Goal: Information Seeking & Learning: Understand process/instructions

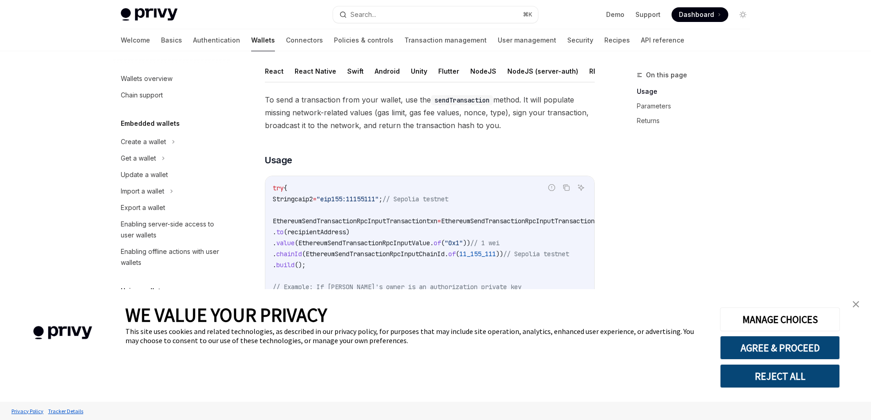
click at [855, 308] on link "close banner" at bounding box center [856, 304] width 18 height 18
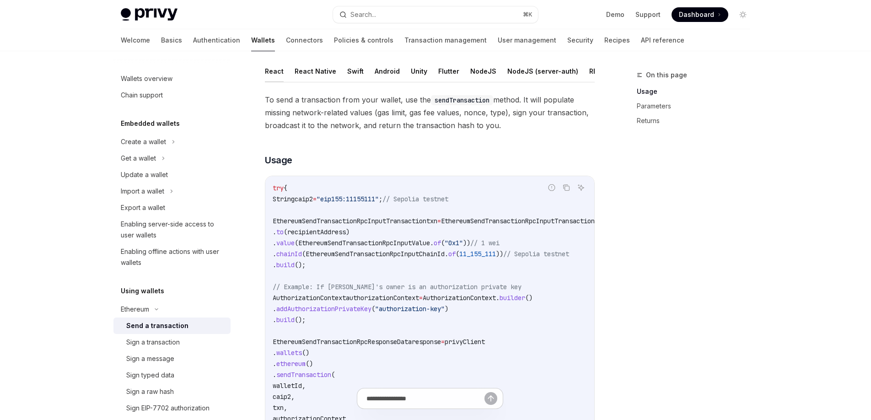
click at [275, 71] on button "React" at bounding box center [274, 71] width 19 height 22
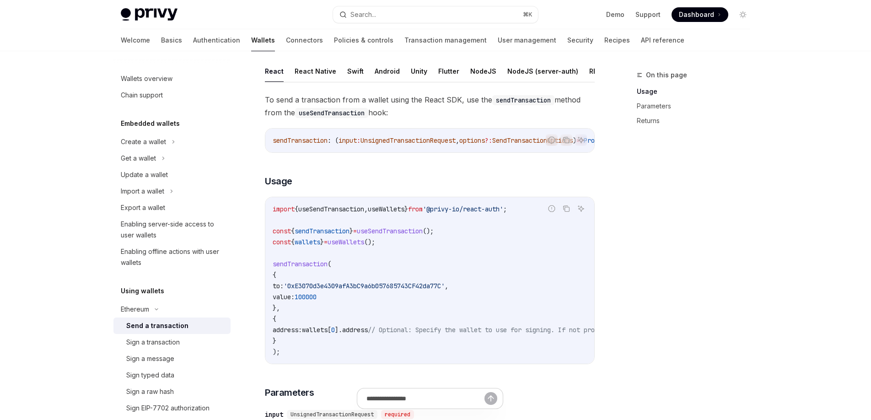
click at [413, 235] on span "useSendTransaction" at bounding box center [390, 231] width 66 height 8
click at [316, 268] on span "sendTransaction" at bounding box center [300, 264] width 55 height 8
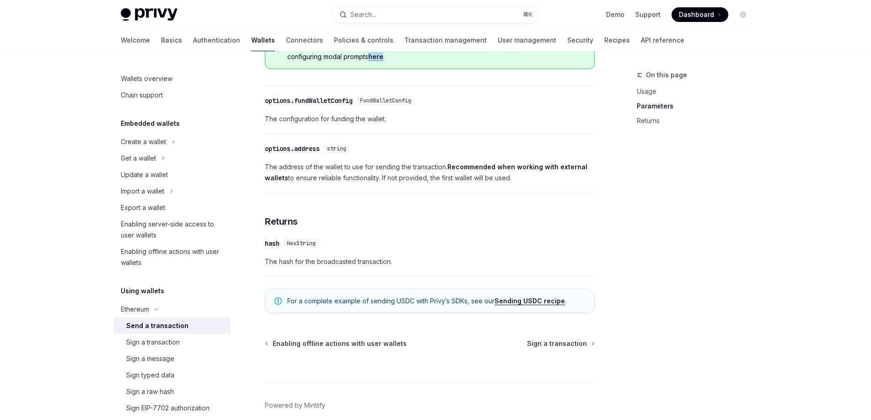
scroll to position [514, 0]
drag, startPoint x: 337, startPoint y: 175, endPoint x: 429, endPoint y: 175, distance: 91.5
click at [428, 175] on span "The address of the wallet to use for sending the transaction. Recommended when …" at bounding box center [430, 172] width 330 height 22
click at [429, 175] on span "The address of the wallet to use for sending the transaction. Recommended when …" at bounding box center [430, 172] width 330 height 22
drag, startPoint x: 442, startPoint y: 172, endPoint x: 485, endPoint y: 172, distance: 42.6
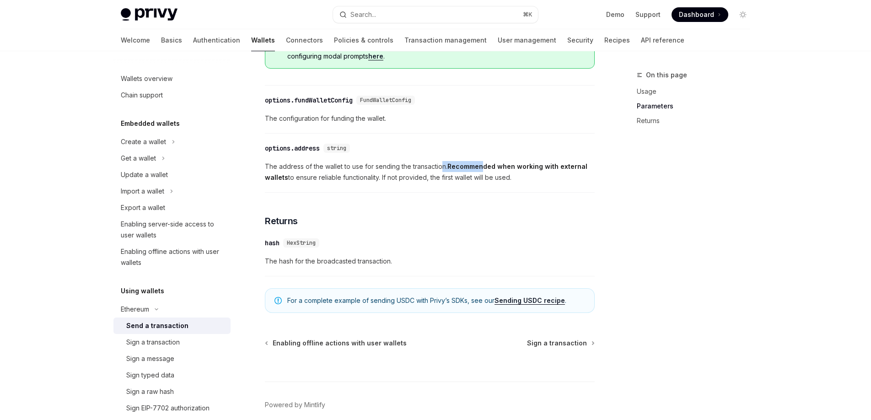
click at [485, 172] on span "The address of the wallet to use for sending the transaction. Recommended when …" at bounding box center [430, 172] width 330 height 22
click at [485, 172] on strong "Recommended when working with external wallets" at bounding box center [426, 171] width 323 height 19
click at [320, 153] on div "options.address" at bounding box center [292, 148] width 55 height 9
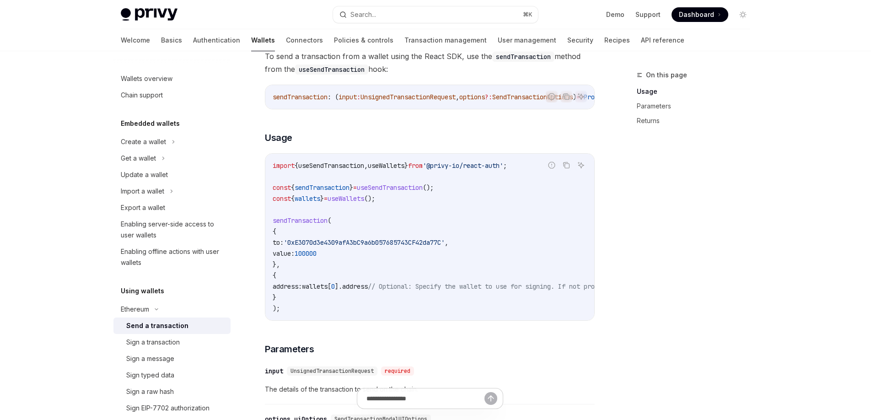
scroll to position [99, 0]
drag, startPoint x: 285, startPoint y: 300, endPoint x: 269, endPoint y: 280, distance: 25.1
click at [269, 280] on div "import { useSendTransaction , useWallets } from '@privy-io/react-auth' ; const …" at bounding box center [429, 236] width 329 height 167
copy code "{ address: wallets [ 0 ]. address // Optional: Specify the wallet to use for si…"
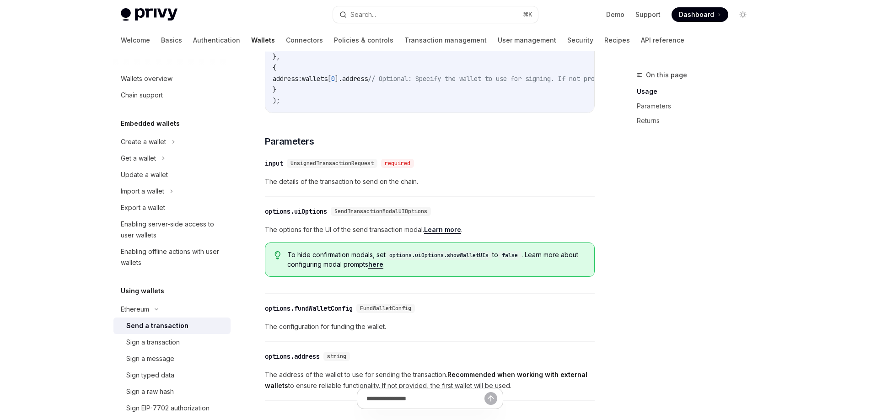
scroll to position [308, 0]
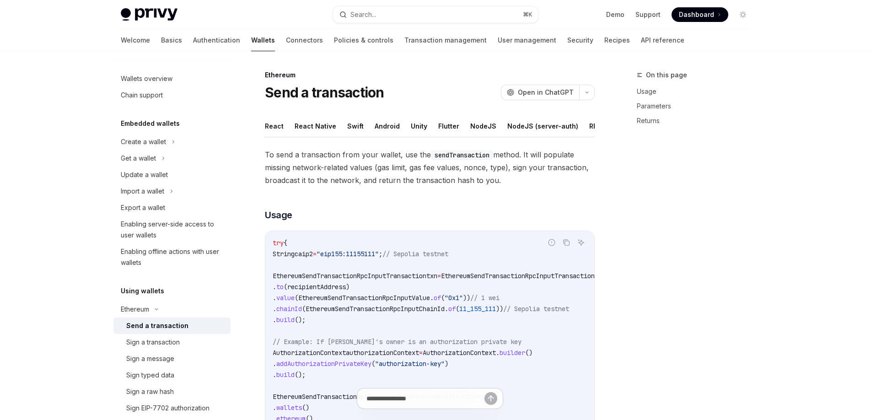
scroll to position [0, 104]
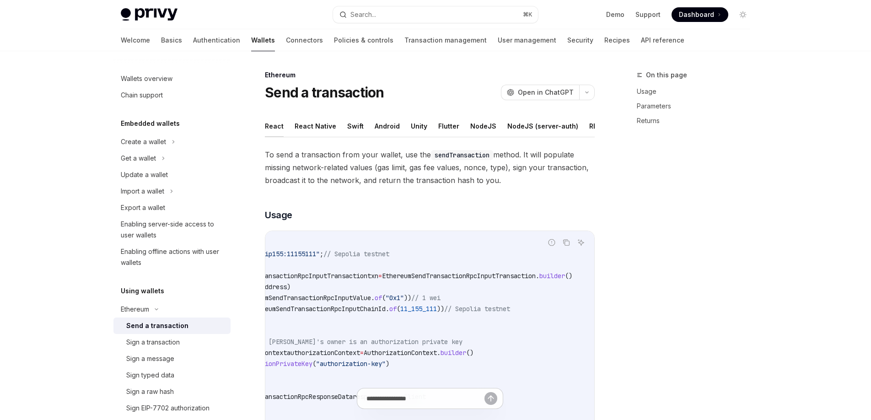
click at [273, 124] on button "React" at bounding box center [274, 126] width 19 height 22
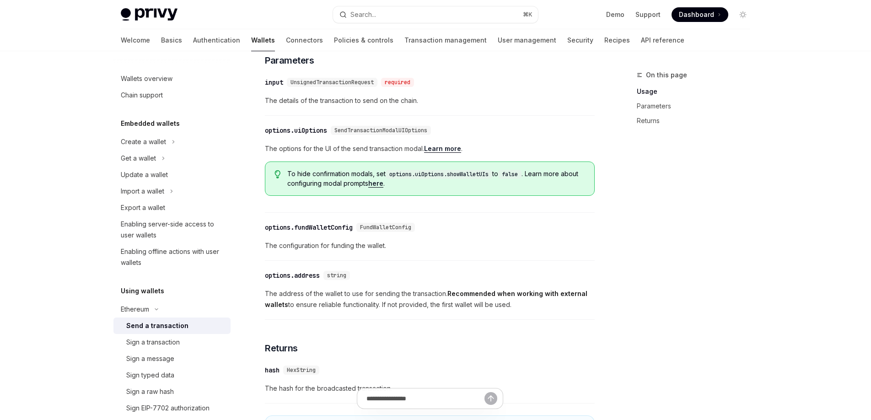
scroll to position [406, 0]
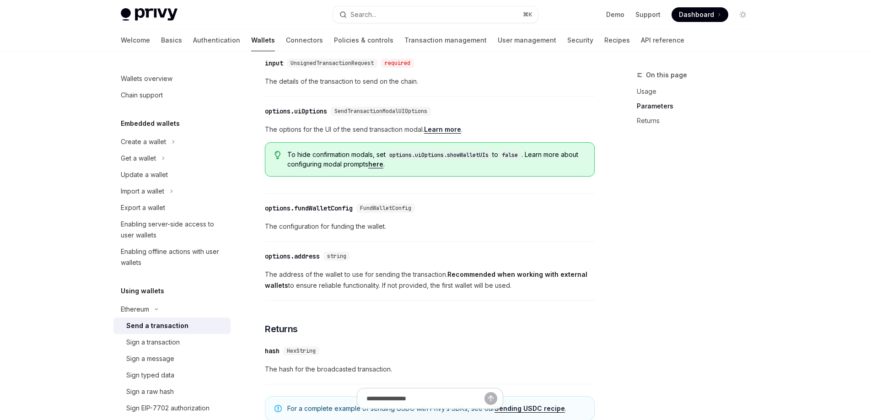
click at [282, 261] on div "options.address" at bounding box center [292, 256] width 55 height 9
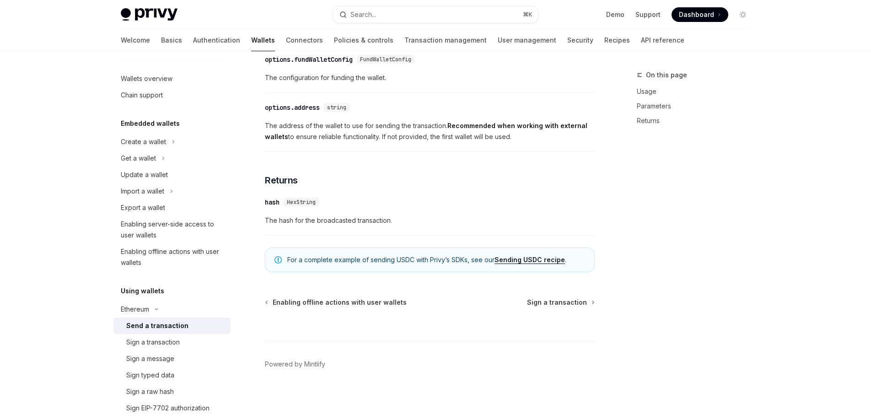
scroll to position [562, 0]
drag, startPoint x: 320, startPoint y: 108, endPoint x: 265, endPoint y: 109, distance: 54.9
click at [265, 109] on div "​ options.address string" at bounding box center [309, 107] width 89 height 9
copy div "options.address"
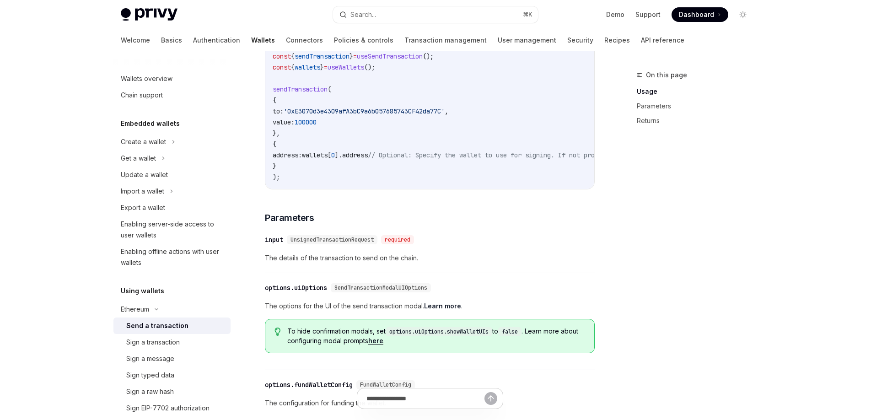
scroll to position [227, 0]
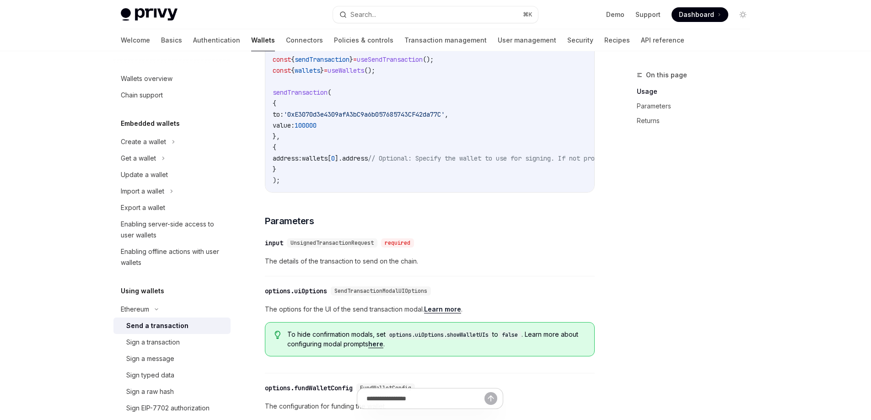
drag, startPoint x: 284, startPoint y: 173, endPoint x: 274, endPoint y: 152, distance: 23.5
click at [274, 152] on code "import { useSendTransaction , useWallets } from '@privy-io/react-auth' ; const …" at bounding box center [513, 109] width 480 height 154
copy code "{ address: wallets [ 0 ]. address // Optional: Specify the wallet to use for si…"
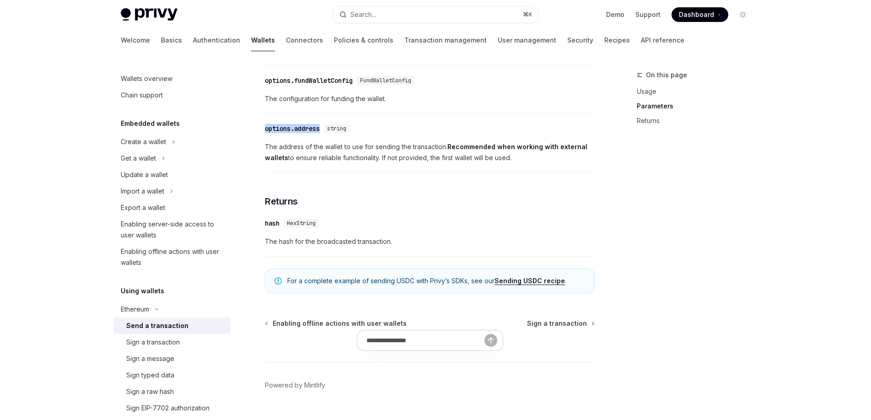
scroll to position [562, 0]
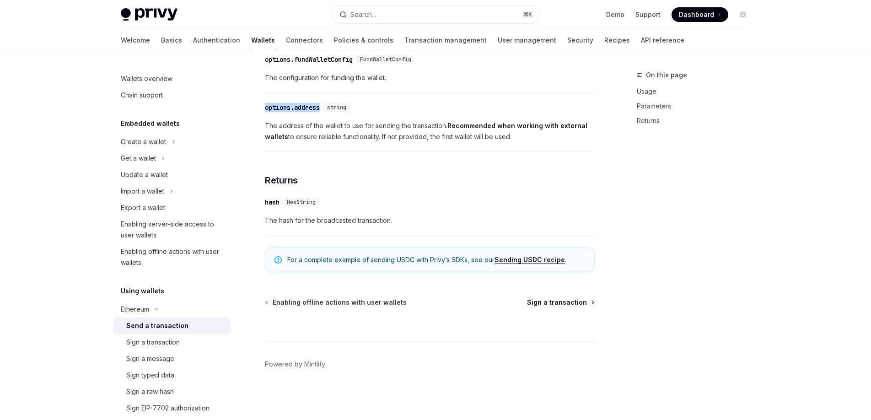
click at [563, 301] on span "Sign a transaction" at bounding box center [557, 302] width 60 height 9
type textarea "*"
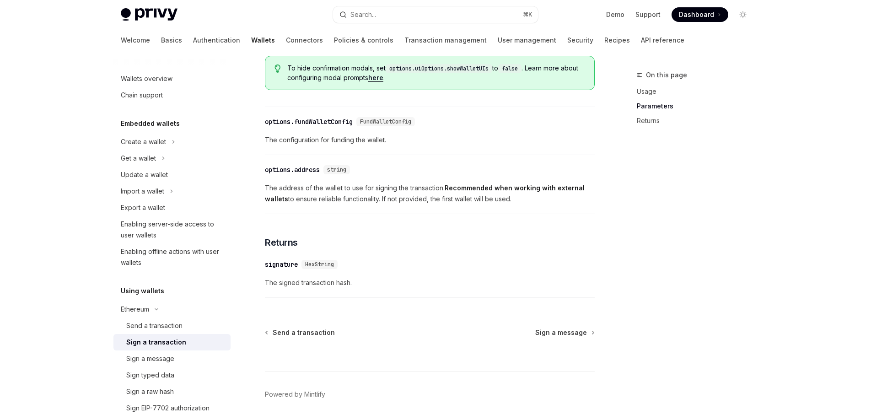
scroll to position [530, 0]
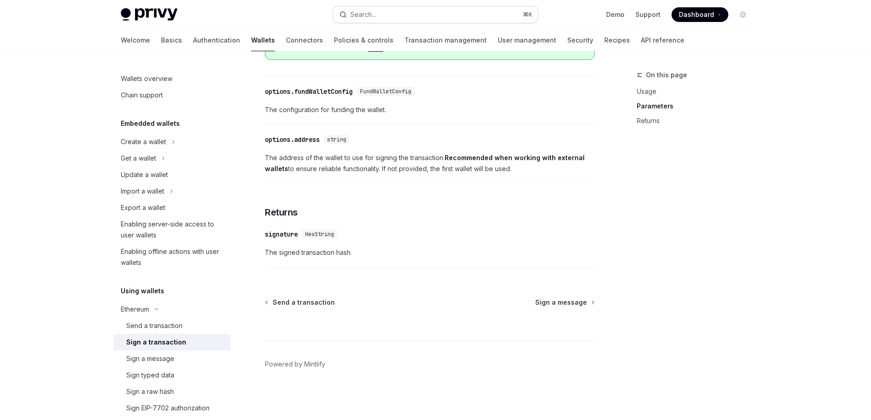
click at [482, 13] on button "Search... ⌘ K" at bounding box center [435, 14] width 205 height 16
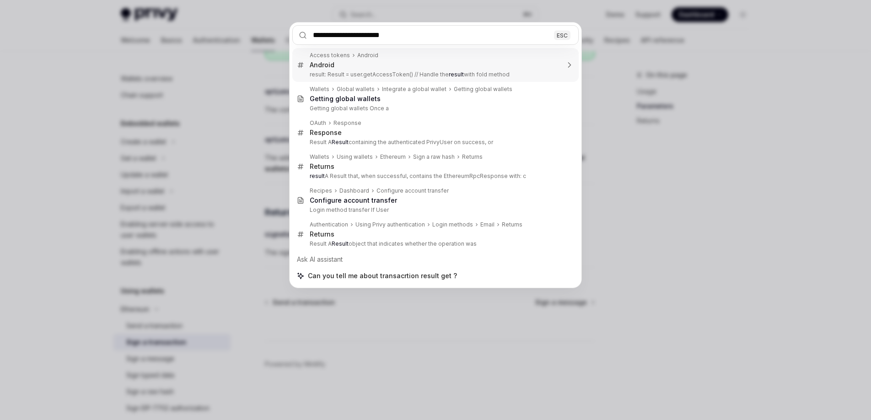
type input "**********"
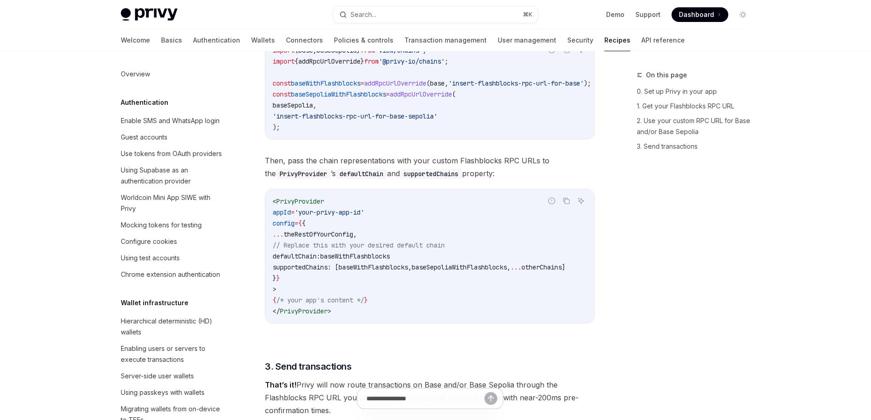
type textarea "*"
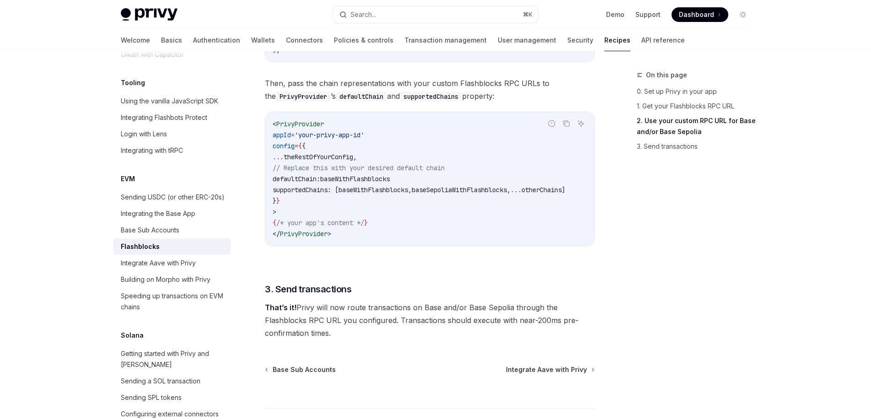
scroll to position [609, 0]
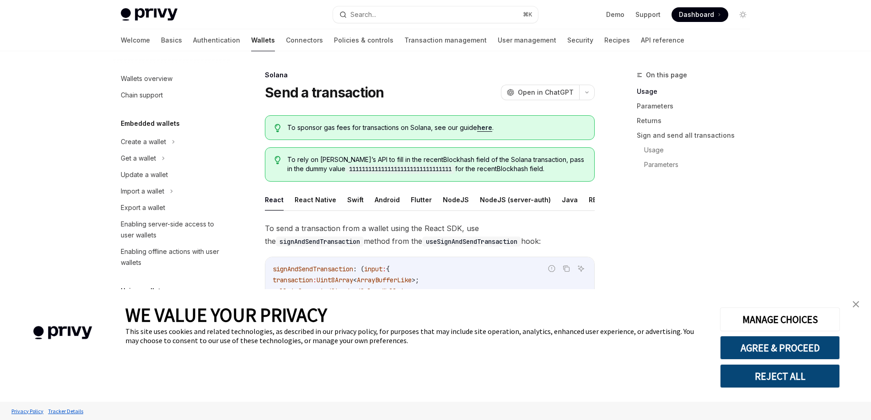
click at [854, 303] on img "close banner" at bounding box center [856, 304] width 6 height 6
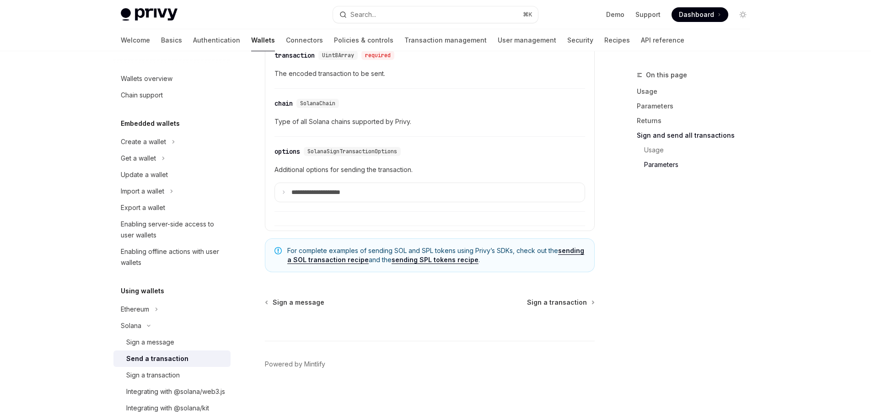
scroll to position [2309, 0]
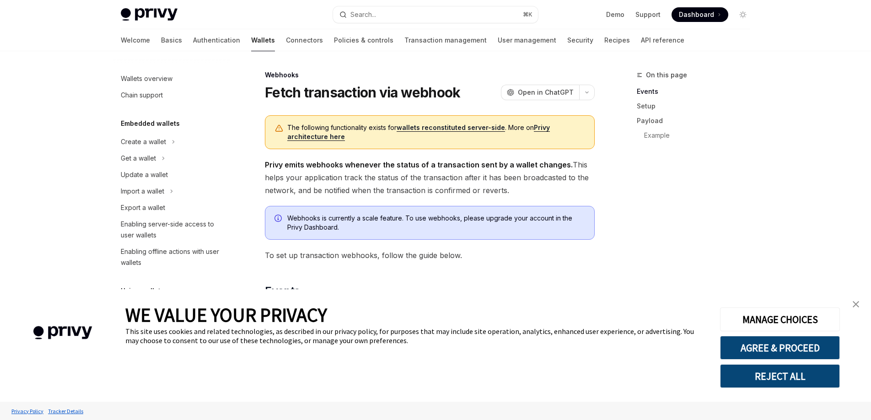
scroll to position [348, 0]
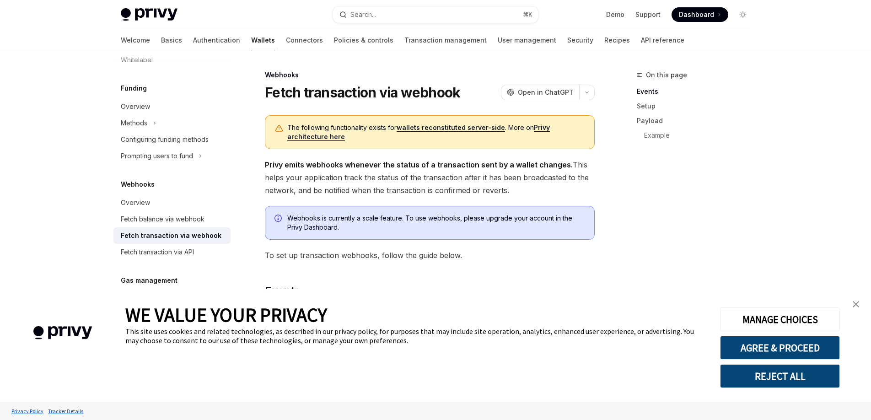
click at [857, 305] on img "close banner" at bounding box center [856, 304] width 6 height 6
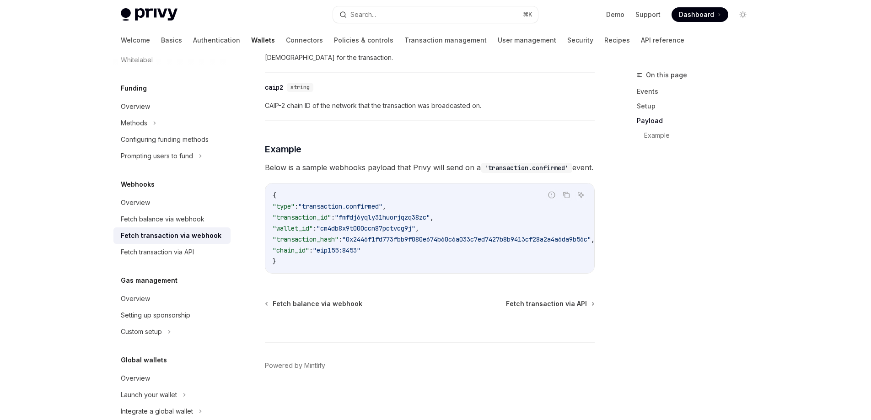
scroll to position [966, 0]
click at [544, 306] on span "Fetch transaction via API" at bounding box center [546, 302] width 81 height 9
type textarea "*"
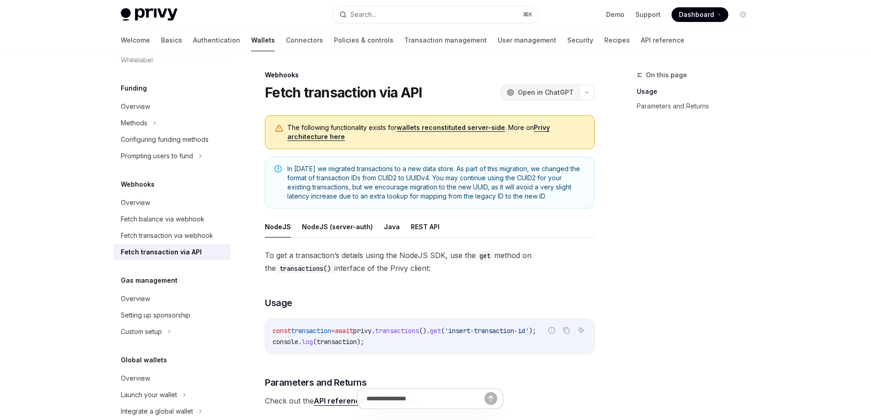
click at [560, 91] on span "Open in ChatGPT" at bounding box center [546, 92] width 56 height 9
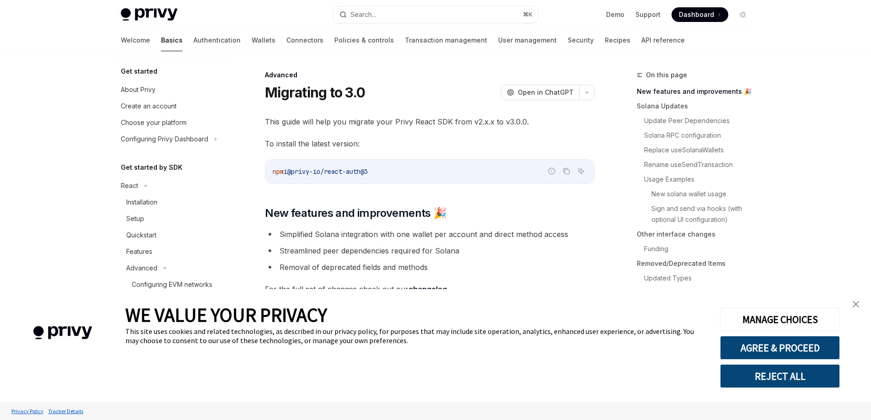
type textarea "*"
click at [861, 302] on link "close banner" at bounding box center [856, 304] width 18 height 18
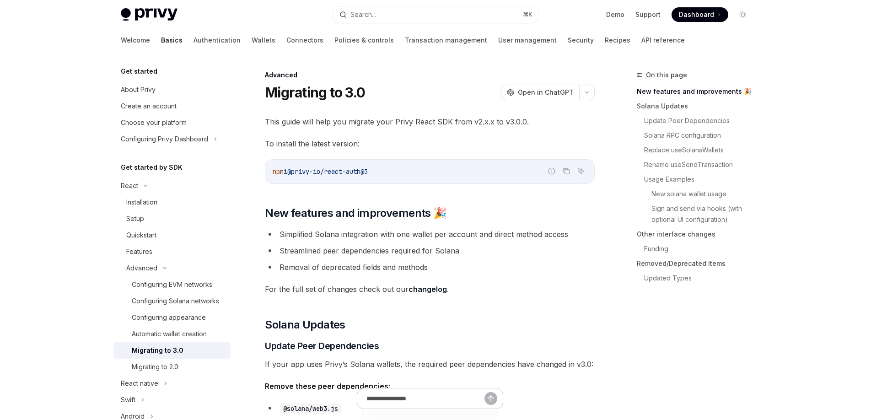
click at [352, 173] on span "@privy-io/react-auth@3" at bounding box center [327, 171] width 81 height 8
click at [406, 324] on h2 "​ Solana Updates" at bounding box center [430, 325] width 330 height 15
drag, startPoint x: 371, startPoint y: 171, endPoint x: 296, endPoint y: 170, distance: 75.0
click at [296, 170] on span "@privy-io/react-auth@3" at bounding box center [327, 171] width 81 height 8
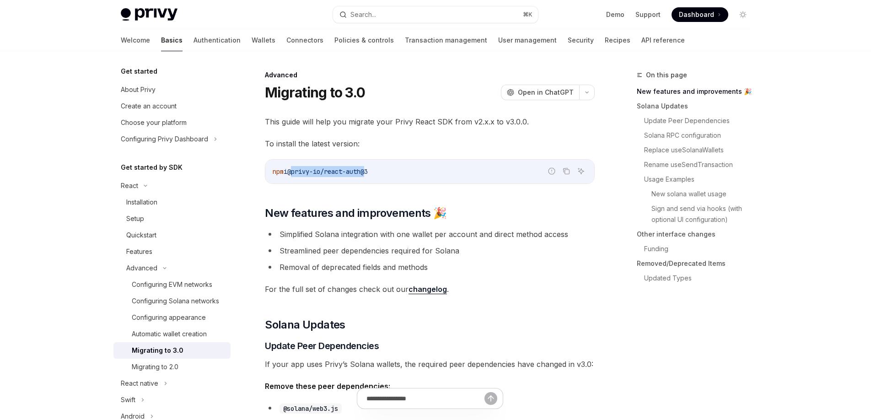
copy span "@privy-io/react-auth"
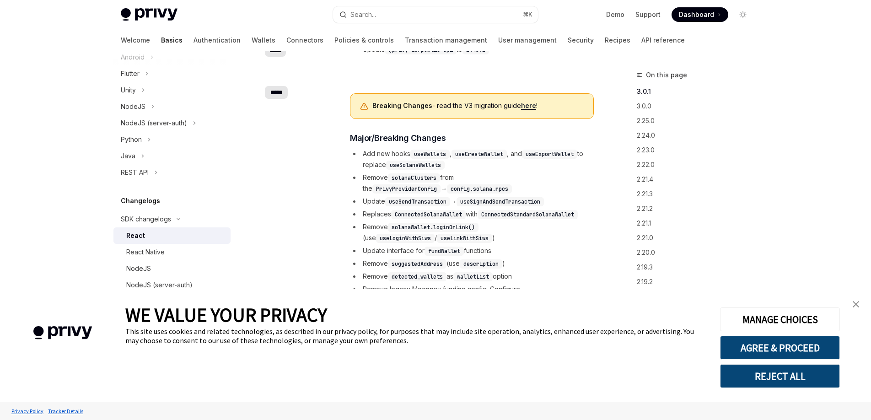
scroll to position [189, 0]
click at [858, 303] on img "close banner" at bounding box center [856, 304] width 6 height 6
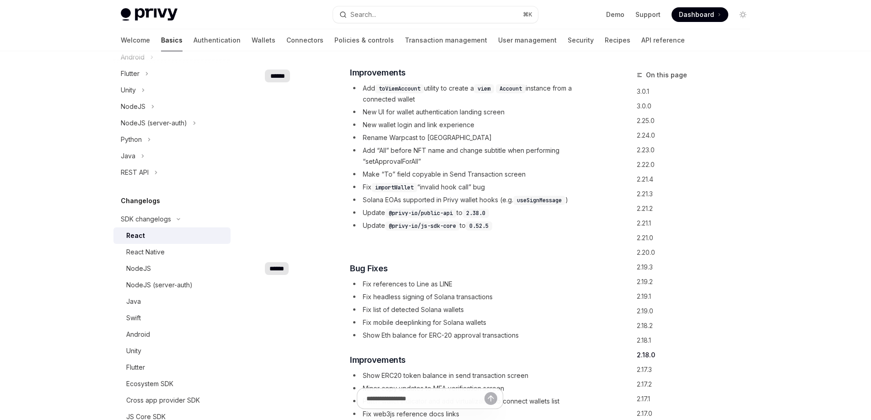
scroll to position [2924, 0]
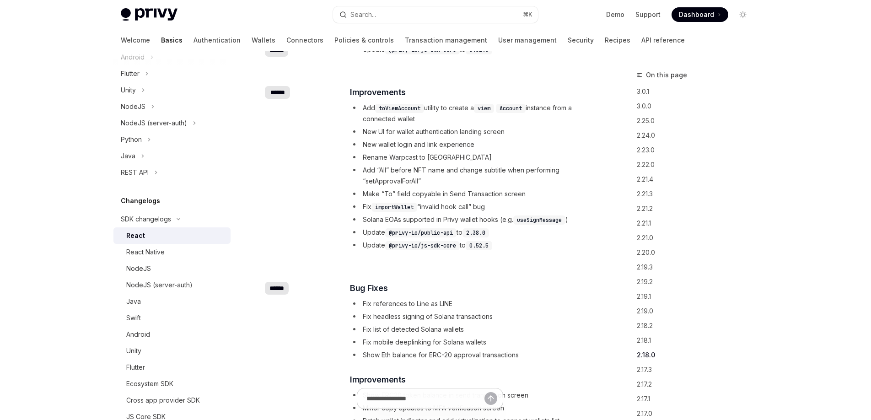
click at [532, 165] on li "Add “All” before NFT name and change subtitle when performing “setApprovalForAl…" at bounding box center [472, 176] width 244 height 22
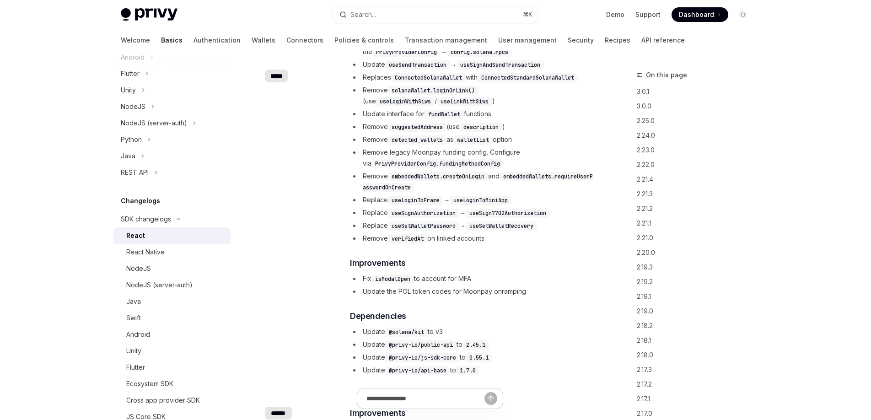
scroll to position [0, 0]
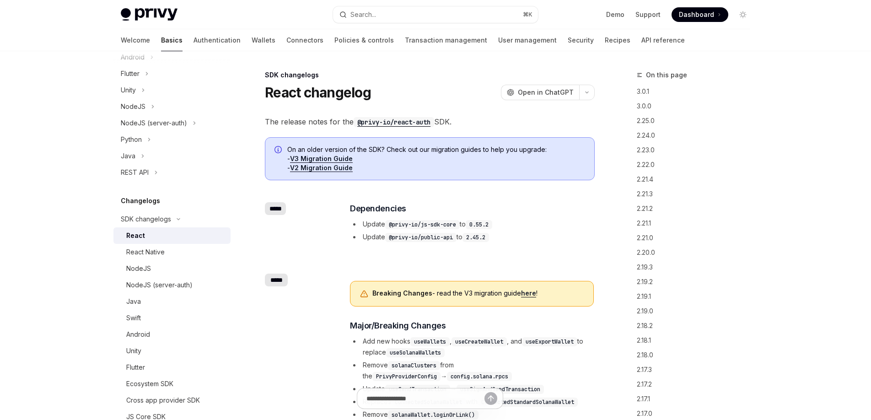
click at [324, 167] on link "V2 Migration Guide" at bounding box center [321, 168] width 63 height 8
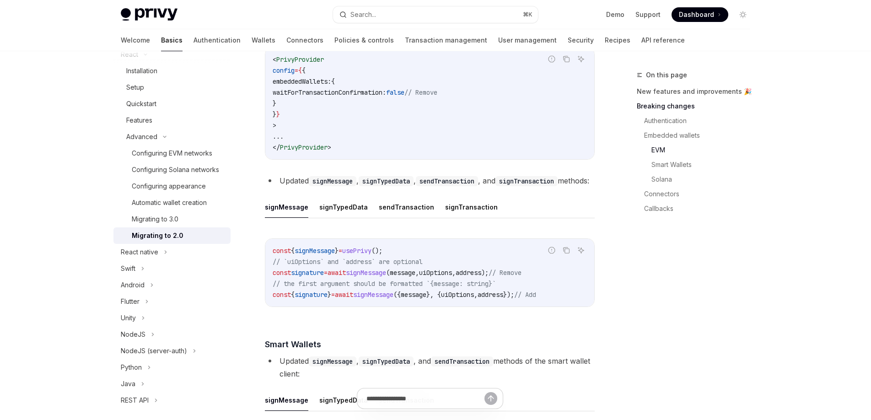
scroll to position [1240, 0]
click at [384, 217] on button "sendTransaction" at bounding box center [406, 207] width 55 height 22
type textarea "*"
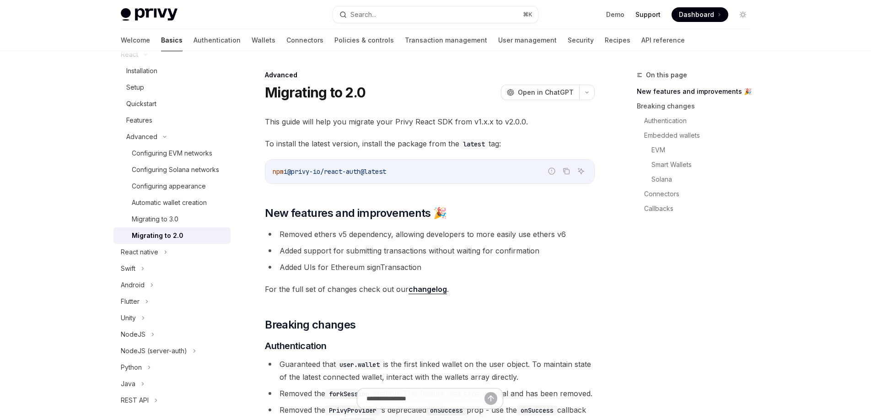
click at [645, 11] on link "Support" at bounding box center [648, 14] width 25 height 9
